Goal: Contribute content

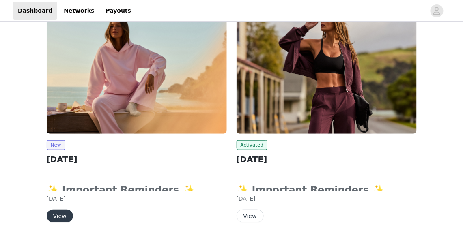
click at [58, 216] on button "View" at bounding box center [60, 216] width 26 height 13
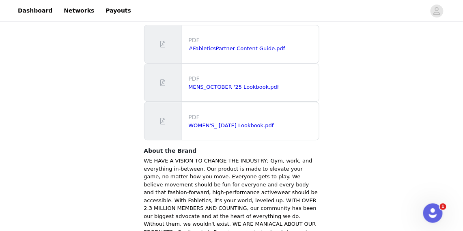
scroll to position [606, 0]
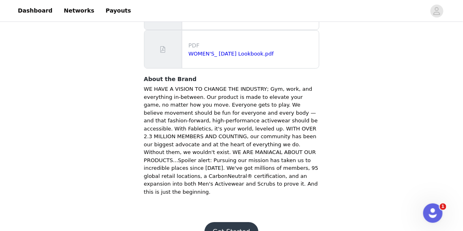
click at [238, 222] on button "Get Started" at bounding box center [231, 231] width 54 height 19
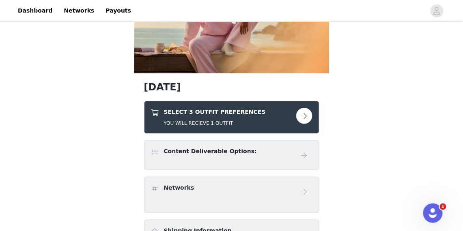
scroll to position [126, 0]
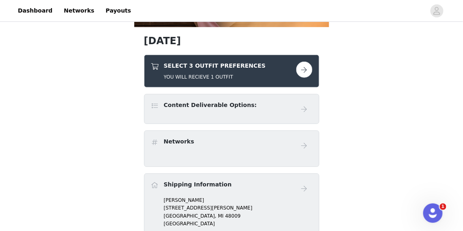
click at [298, 67] on button "button" at bounding box center [304, 70] width 16 height 16
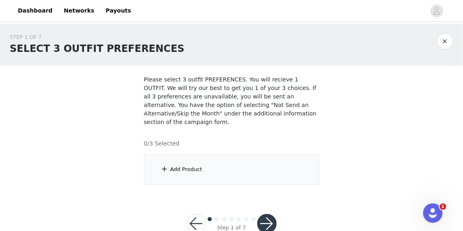
click at [240, 175] on div "Add Product" at bounding box center [231, 170] width 175 height 30
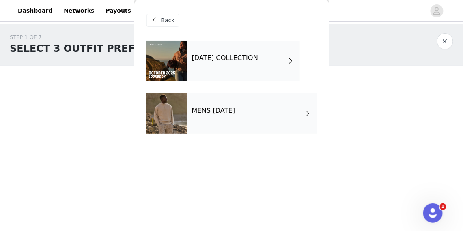
click at [225, 64] on div "[DATE] COLLECTION" at bounding box center [243, 61] width 113 height 41
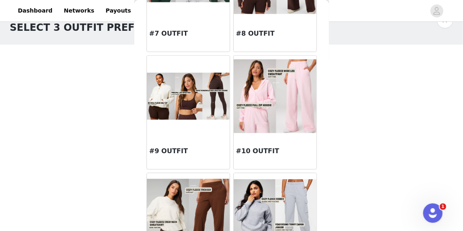
scroll to position [457, 0]
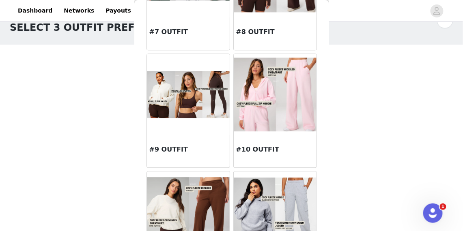
click at [213, 106] on img at bounding box center [188, 94] width 83 height 47
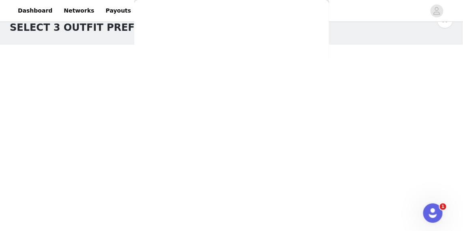
scroll to position [0, 0]
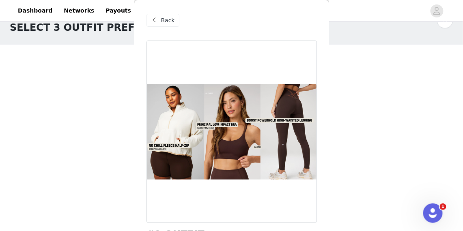
click at [161, 21] on span "Back" at bounding box center [168, 20] width 14 height 9
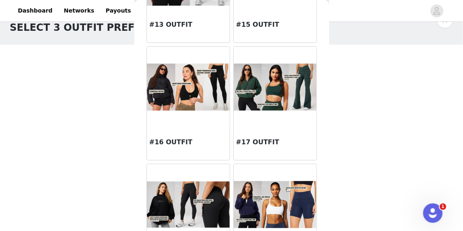
scroll to position [819, 0]
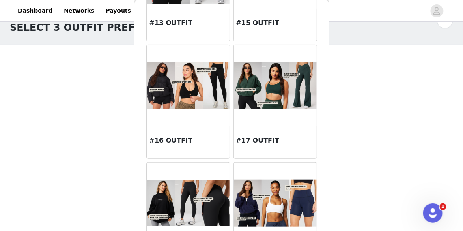
click at [268, 90] on img at bounding box center [275, 85] width 83 height 47
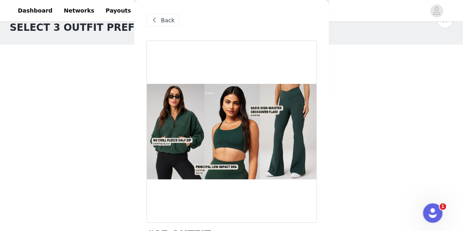
scroll to position [113, 0]
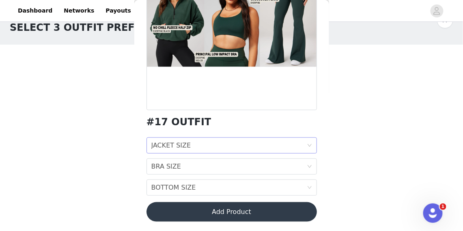
click at [235, 140] on div "JACKET SIZE JACKET SIZE" at bounding box center [228, 145] width 155 height 15
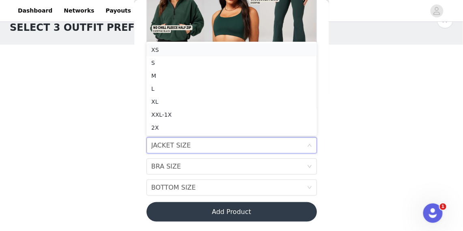
click at [240, 55] on li "XS" at bounding box center [231, 49] width 170 height 13
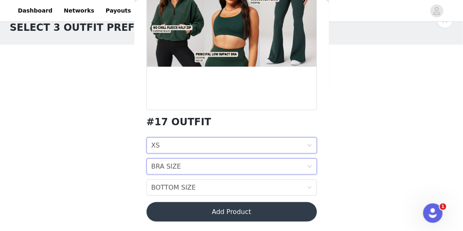
click at [231, 163] on div "BRA SIZE BRA SIZE" at bounding box center [228, 166] width 155 height 15
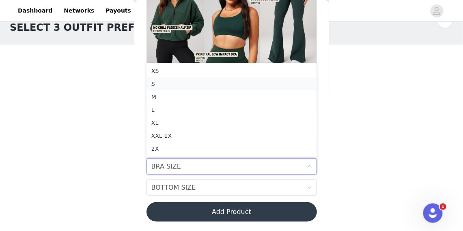
click at [227, 84] on div "S" at bounding box center [231, 83] width 161 height 9
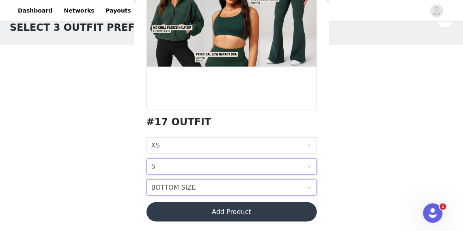
click at [216, 189] on div "BOTTOM SIZE BOTTOM SIZE" at bounding box center [228, 187] width 155 height 15
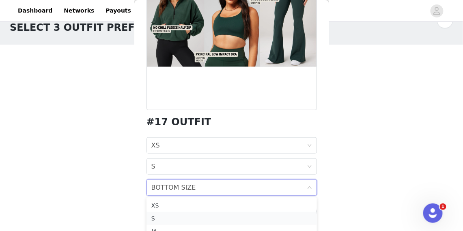
click at [214, 215] on div "S" at bounding box center [231, 218] width 161 height 9
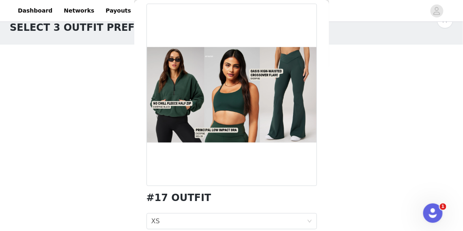
scroll to position [0, 0]
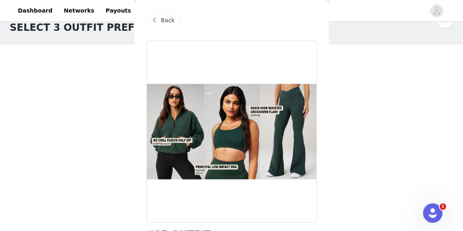
click at [174, 20] on div "Back" at bounding box center [162, 20] width 33 height 13
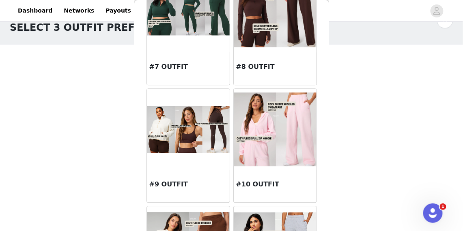
click at [191, 146] on img at bounding box center [188, 129] width 83 height 47
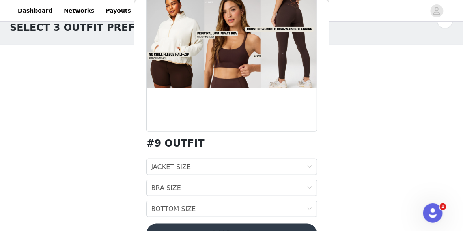
scroll to position [92, 0]
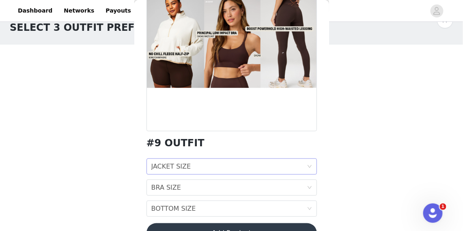
click at [191, 166] on div "JACKET SIZE JACKET SIZE" at bounding box center [228, 166] width 155 height 15
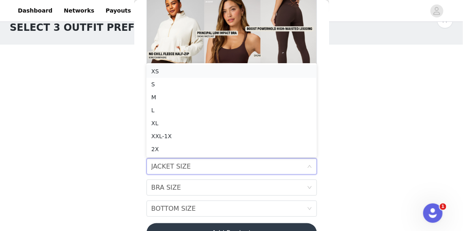
click at [200, 76] on li "XS" at bounding box center [231, 71] width 170 height 13
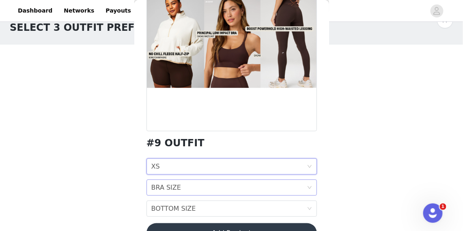
click at [202, 187] on div "BRA SIZE BRA SIZE" at bounding box center [228, 187] width 155 height 15
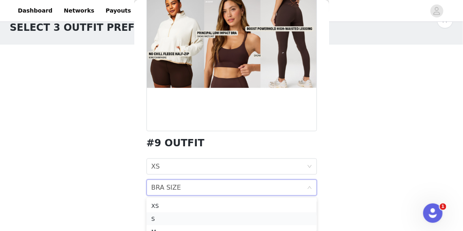
click at [200, 221] on div "S" at bounding box center [231, 219] width 161 height 9
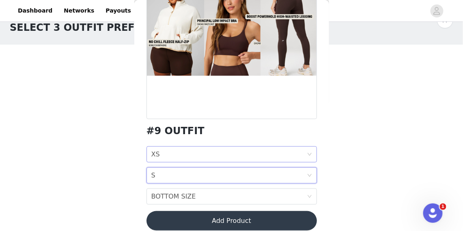
scroll to position [105, 0]
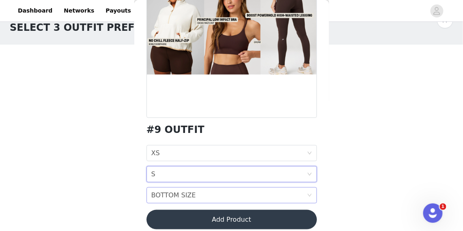
click at [206, 195] on div "BOTTOM SIZE BOTTOM SIZE" at bounding box center [228, 195] width 155 height 15
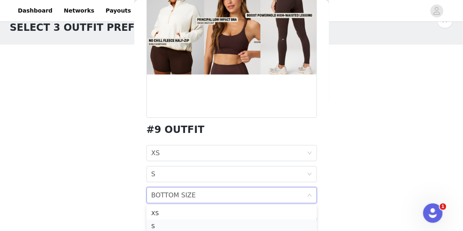
click at [200, 228] on div "S" at bounding box center [231, 226] width 161 height 9
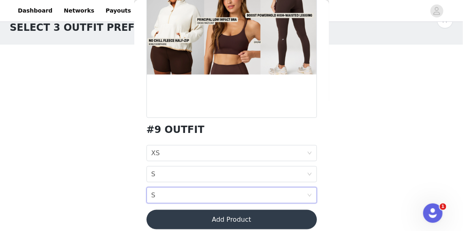
click at [210, 219] on button "Add Product" at bounding box center [231, 219] width 170 height 19
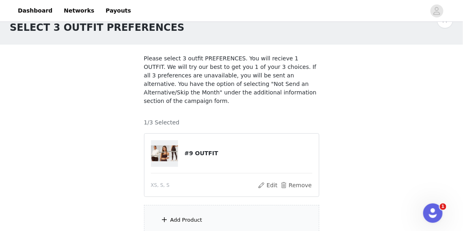
click at [210, 216] on div "Add Product" at bounding box center [231, 220] width 175 height 30
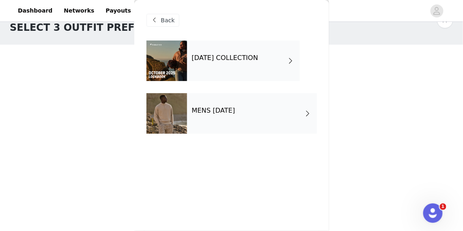
click at [249, 58] on h4 "[DATE] COLLECTION" at bounding box center [225, 57] width 67 height 7
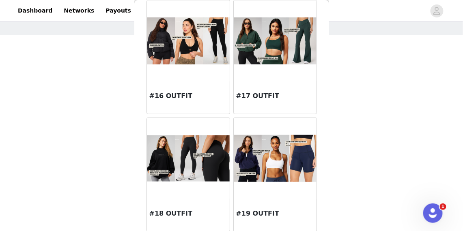
scroll to position [824, 0]
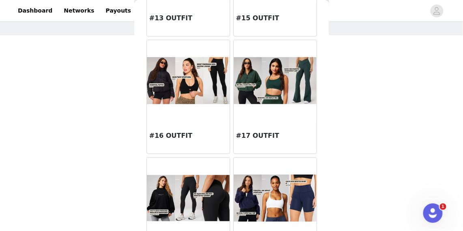
click at [258, 71] on img at bounding box center [275, 80] width 83 height 47
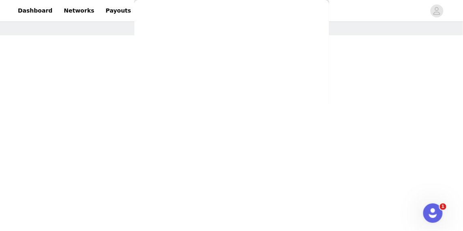
scroll to position [113, 0]
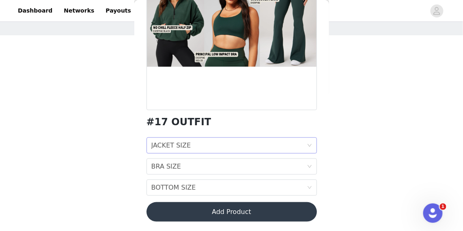
click at [209, 145] on div "JACKET SIZE JACKET SIZE" at bounding box center [228, 145] width 155 height 15
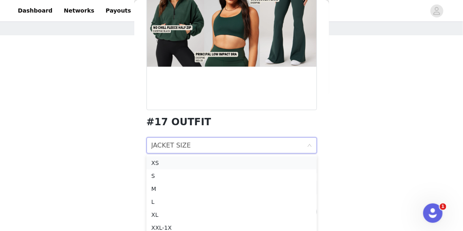
click at [202, 163] on div "XS" at bounding box center [231, 163] width 161 height 9
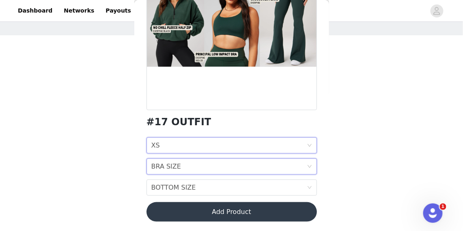
click at [202, 171] on div "BRA SIZE BRA SIZE" at bounding box center [228, 166] width 155 height 15
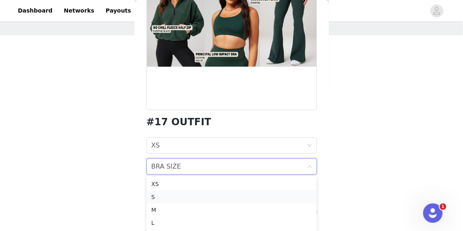
click at [200, 196] on div "S" at bounding box center [231, 197] width 161 height 9
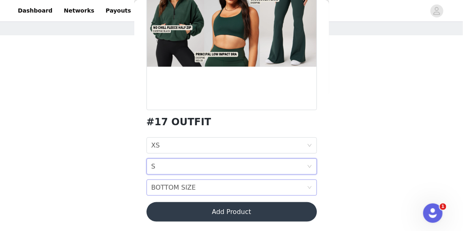
click at [200, 189] on div "BOTTOM SIZE BOTTOM SIZE" at bounding box center [228, 187] width 155 height 15
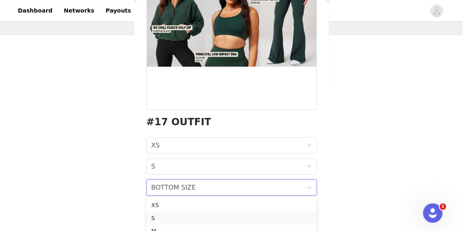
click at [201, 215] on div "S" at bounding box center [231, 218] width 161 height 9
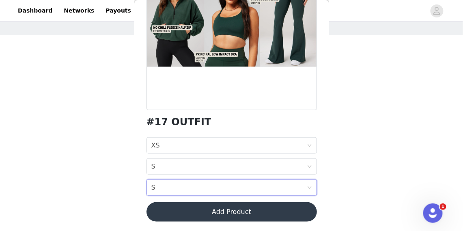
click at [203, 208] on button "Add Product" at bounding box center [231, 211] width 170 height 19
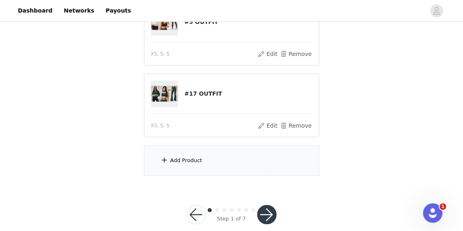
scroll to position [165, 0]
